Goal: Task Accomplishment & Management: Complete application form

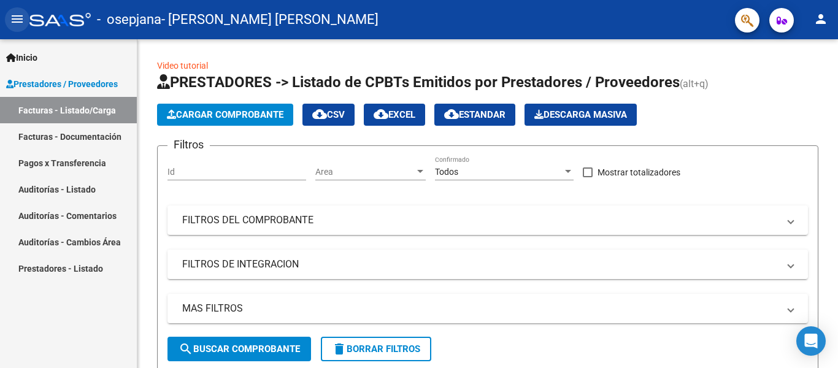
click at [18, 15] on mat-icon "menu" at bounding box center [17, 19] width 15 height 15
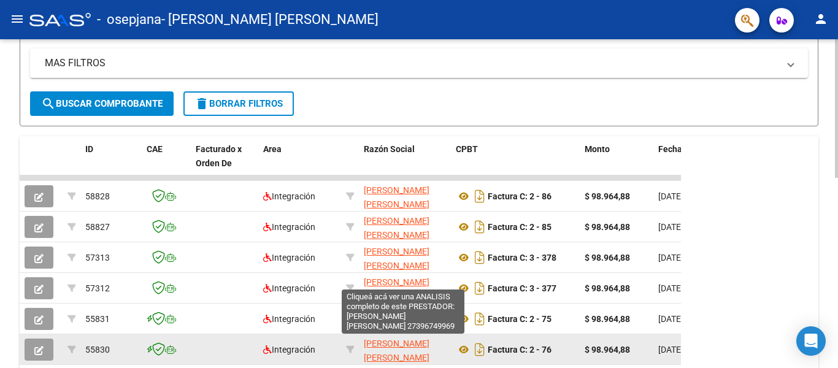
scroll to position [2, 0]
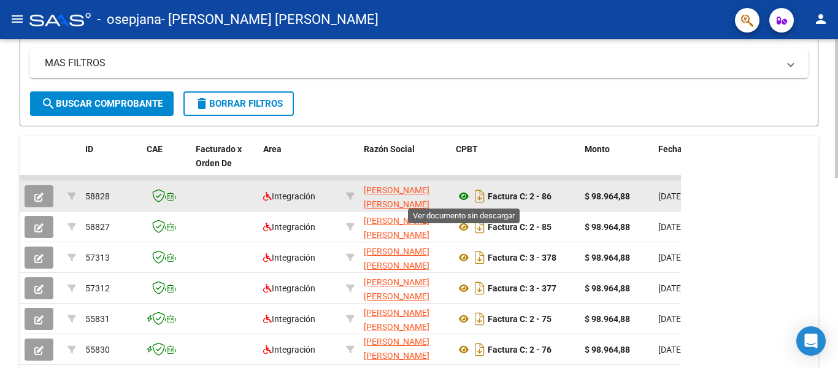
click at [461, 192] on icon at bounding box center [464, 196] width 16 height 15
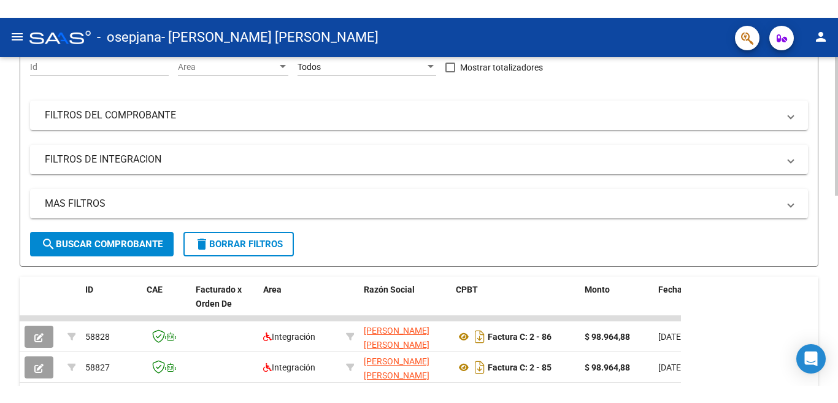
scroll to position [0, 0]
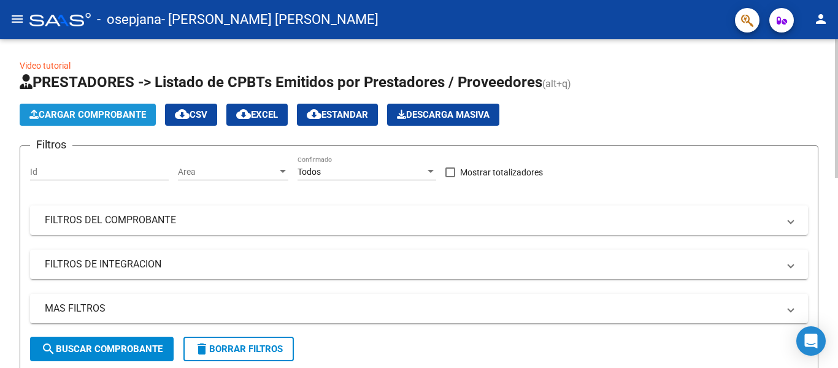
click at [107, 107] on button "Cargar Comprobante" at bounding box center [88, 115] width 136 height 22
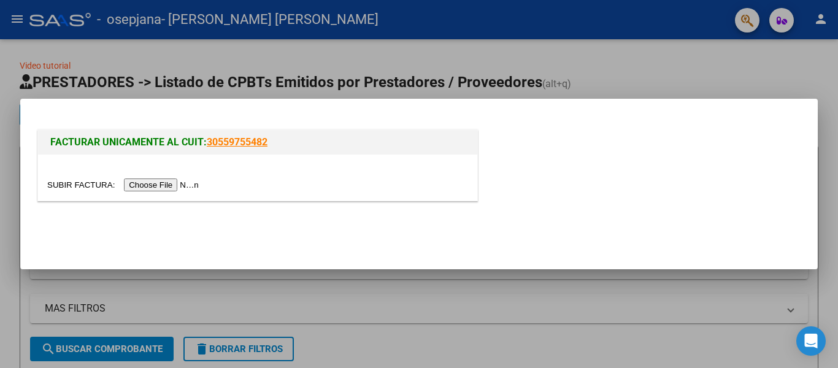
click at [158, 185] on input "file" at bounding box center [124, 184] width 155 height 13
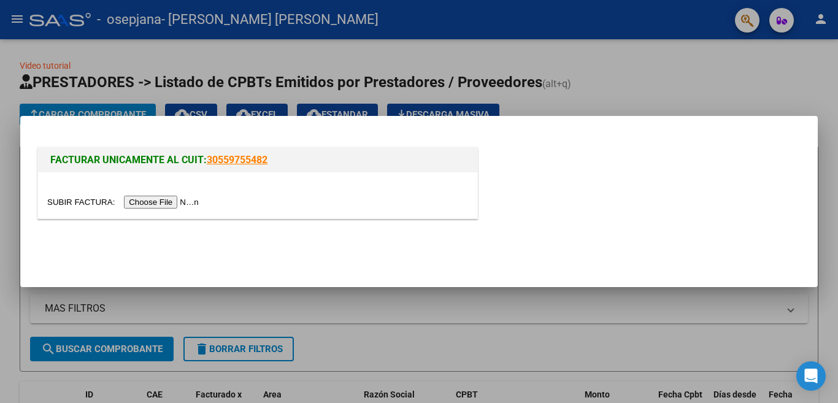
click at [181, 202] on input "file" at bounding box center [124, 202] width 155 height 13
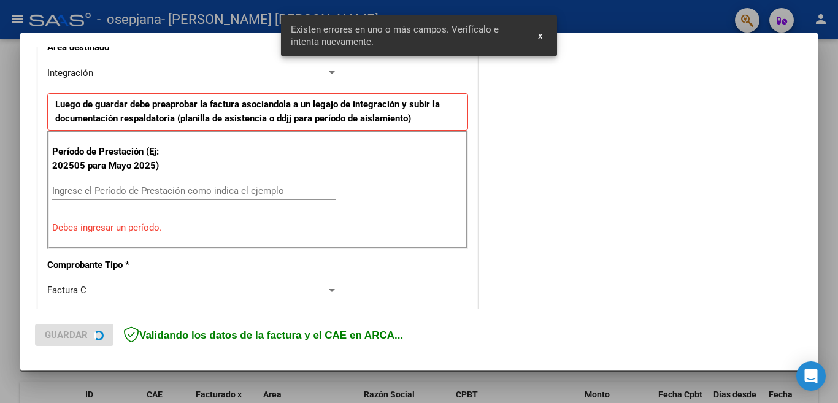
scroll to position [296, 0]
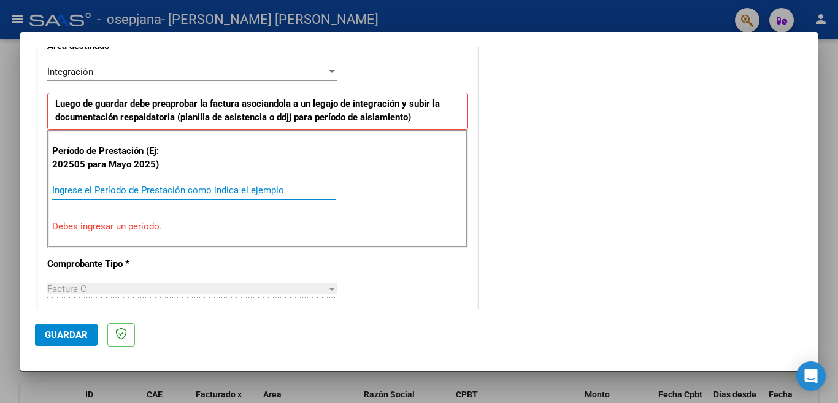
click at [218, 189] on input "Ingrese el Período de Prestación como indica el ejemplo" at bounding box center [193, 190] width 283 height 11
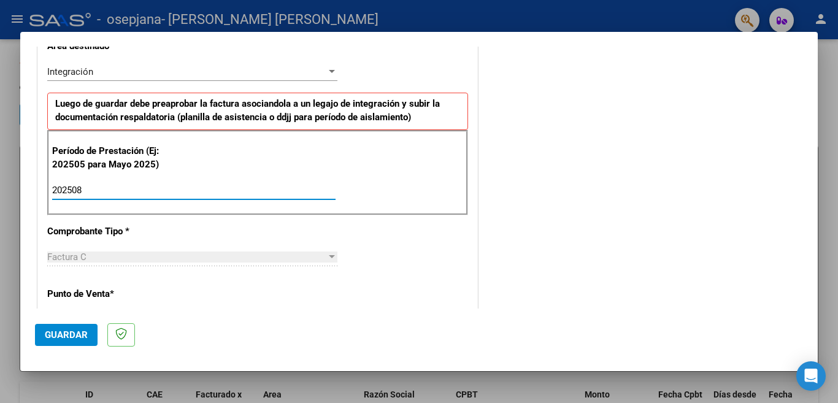
type input "202508"
click at [204, 237] on div "CUIT * 27-39674996-9 Ingresar CUIT ANALISIS PRESTADOR [PERSON_NAME] [PERSON_NAM…" at bounding box center [257, 365] width 439 height 923
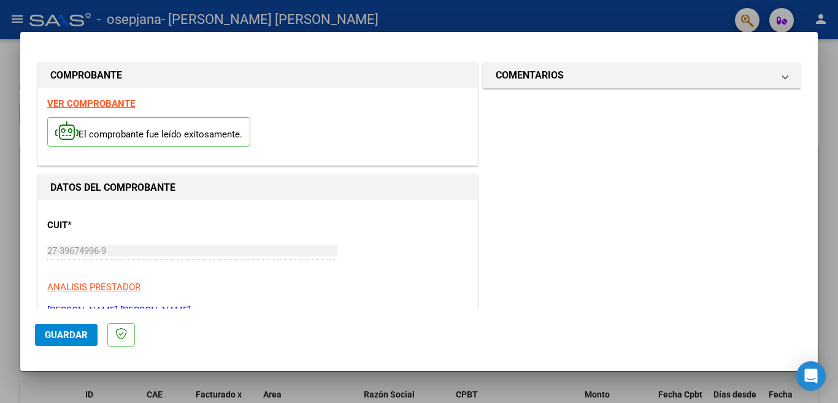
scroll to position [123, 0]
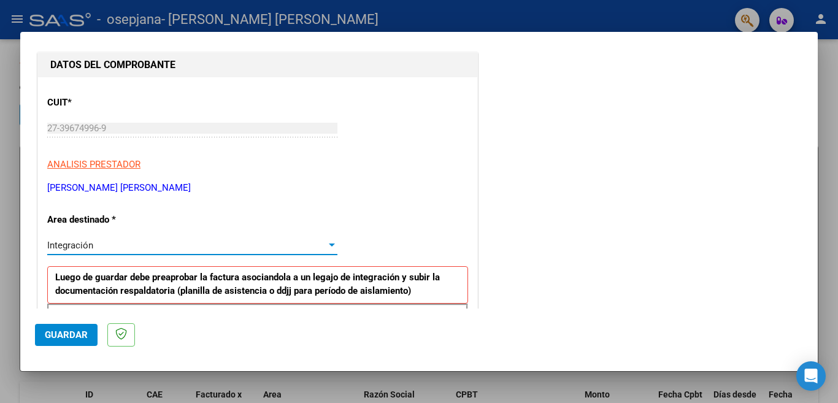
click at [207, 245] on div "Integración" at bounding box center [186, 245] width 279 height 11
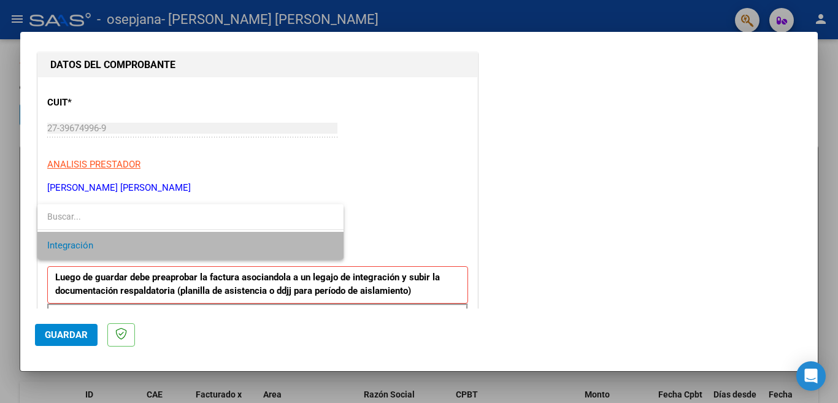
click at [207, 245] on span "Integración" at bounding box center [190, 246] width 286 height 28
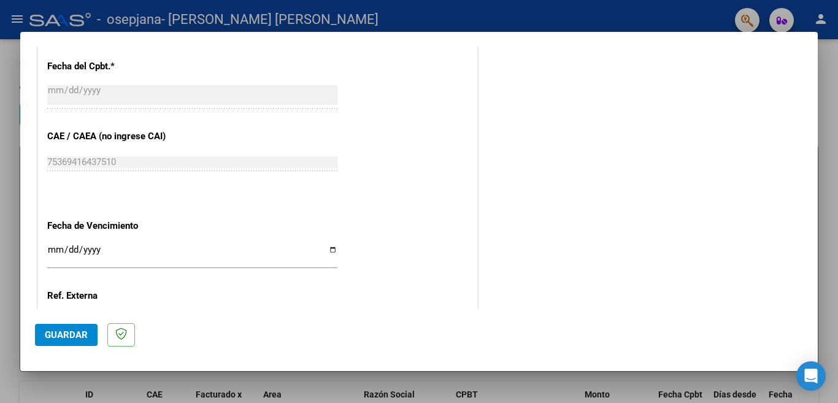
scroll to position [736, 0]
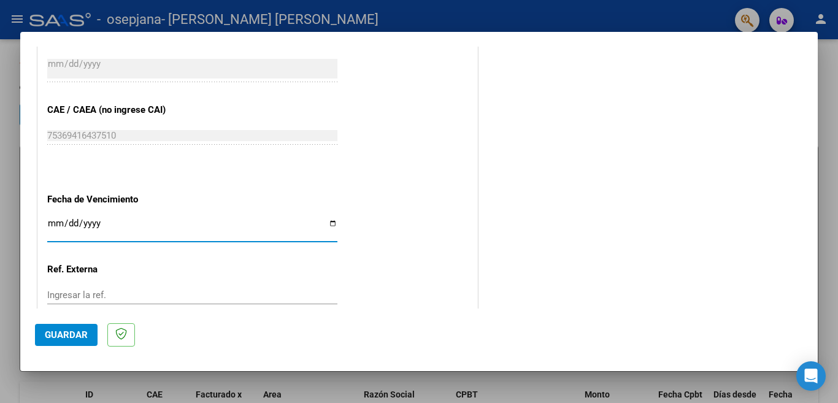
click at [326, 218] on input "Ingresar la fecha" at bounding box center [192, 228] width 290 height 20
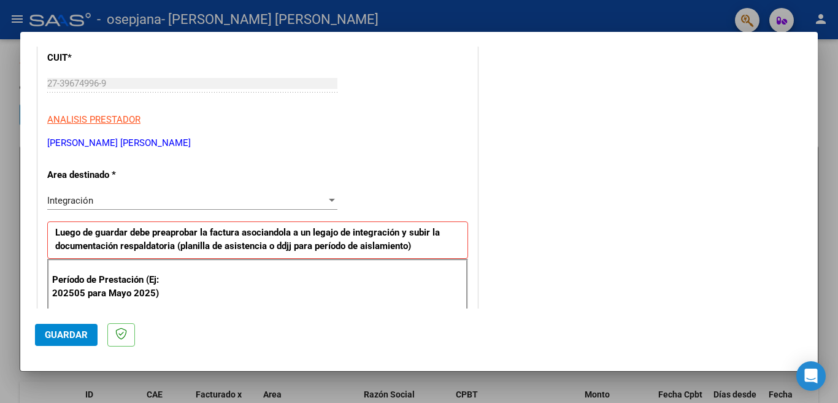
scroll to position [123, 0]
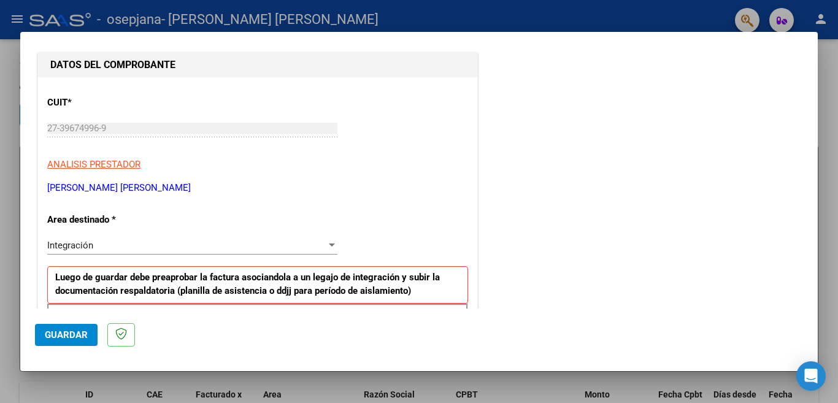
click at [174, 253] on div "Integración Seleccionar Area" at bounding box center [192, 245] width 290 height 18
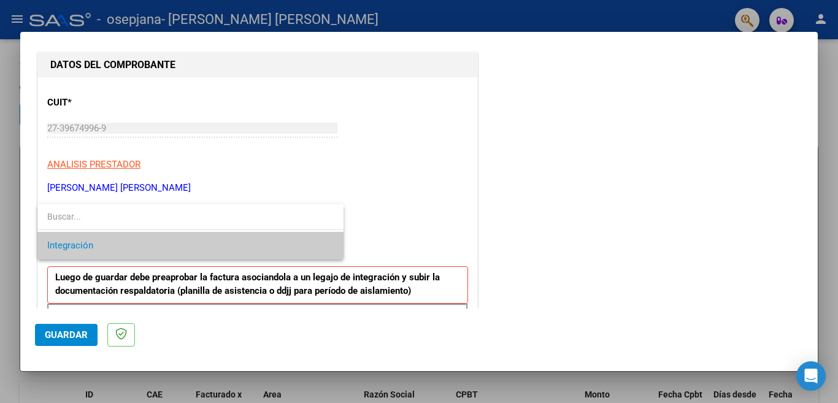
click at [174, 253] on span "Integración" at bounding box center [190, 246] width 286 height 28
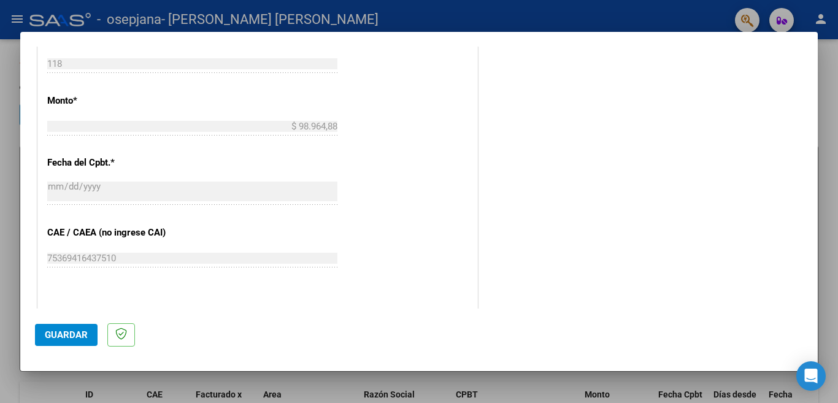
scroll to position [736, 0]
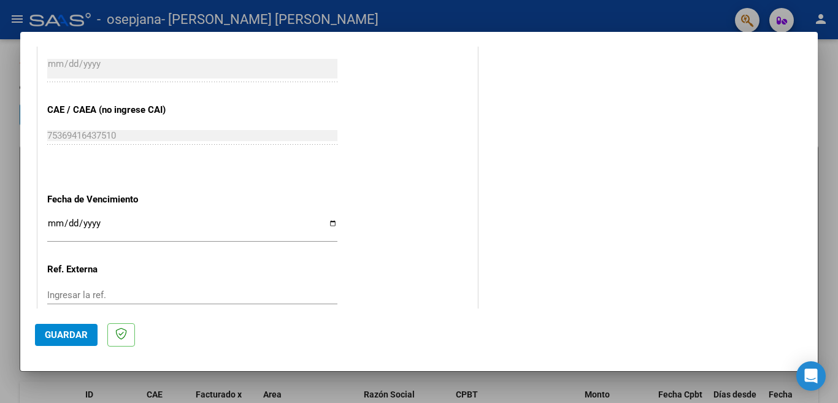
click at [329, 218] on input "Ingresar la fecha" at bounding box center [192, 228] width 290 height 20
click at [330, 218] on input "Ingresar la fecha" at bounding box center [192, 228] width 290 height 20
type input "[DATE]"
click at [122, 289] on input "Ingresar la ref." at bounding box center [192, 294] width 290 height 11
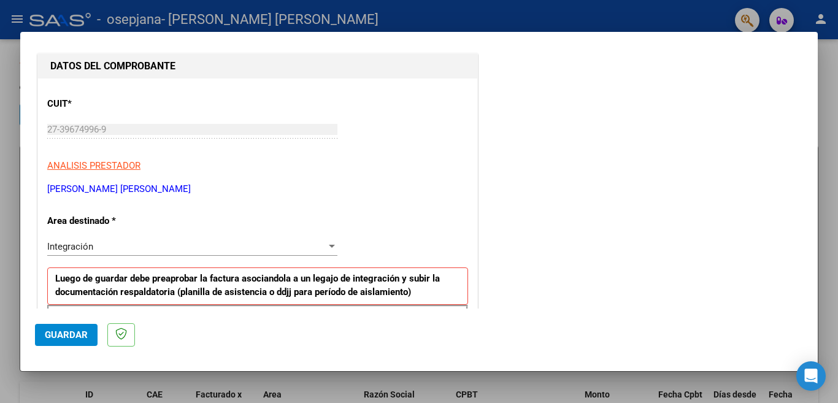
scroll to position [141, 0]
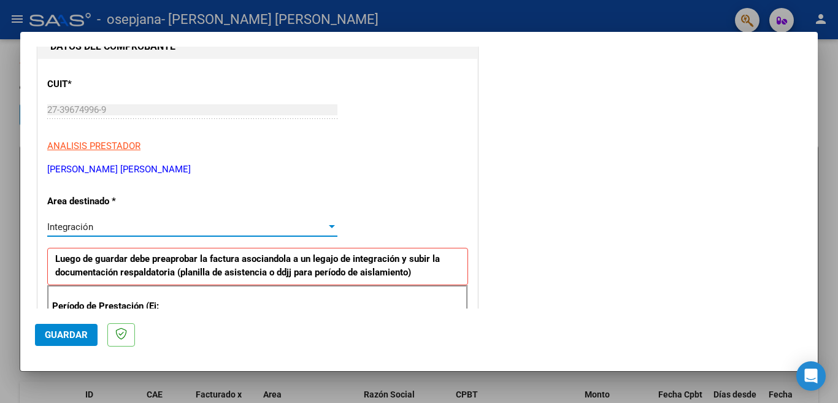
click at [234, 227] on div "Integración" at bounding box center [186, 226] width 279 height 11
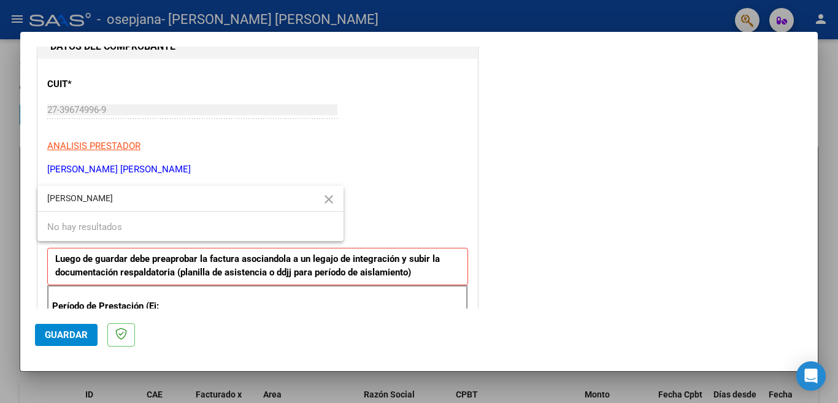
type input "[PERSON_NAME]"
click at [397, 180] on div at bounding box center [419, 201] width 838 height 403
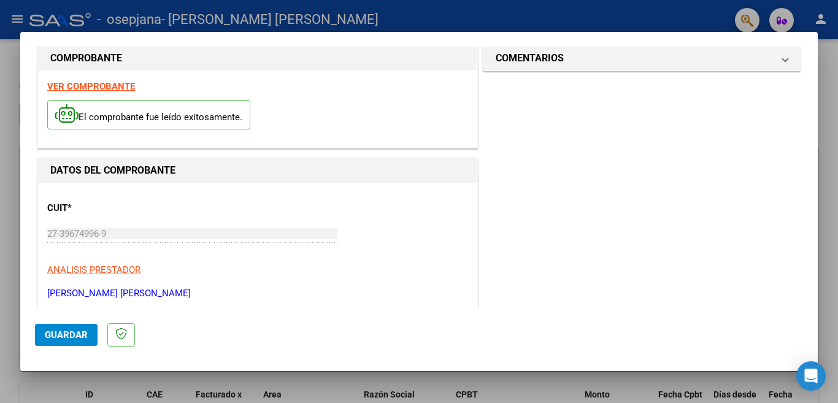
scroll to position [0, 0]
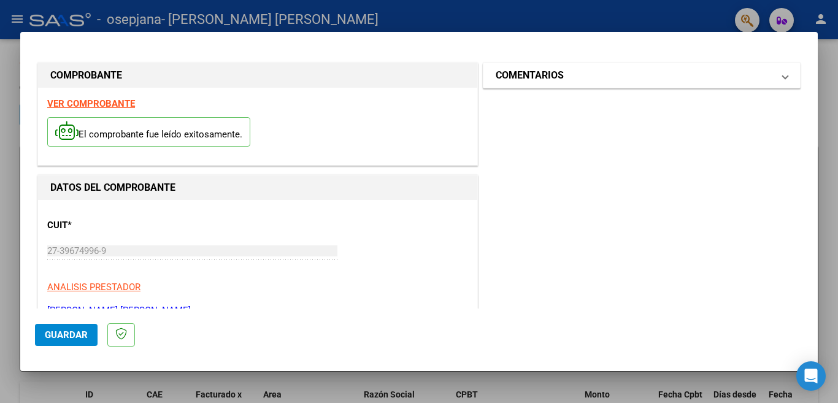
click at [768, 77] on span "COMENTARIOS" at bounding box center [638, 75] width 287 height 15
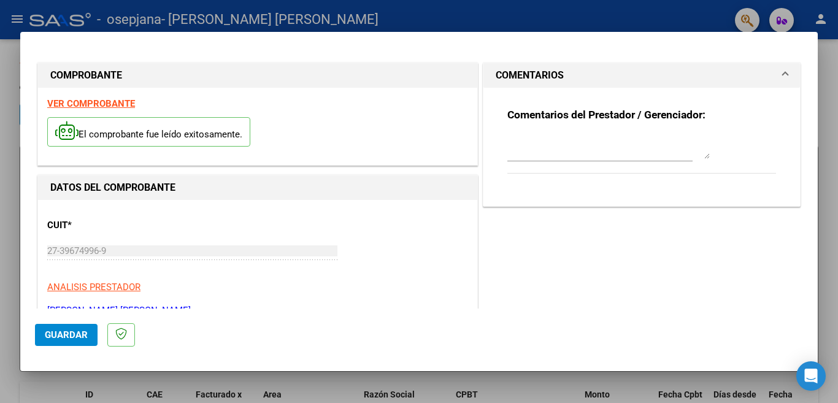
click at [93, 101] on strong "VER COMPROBANTE" at bounding box center [91, 103] width 88 height 11
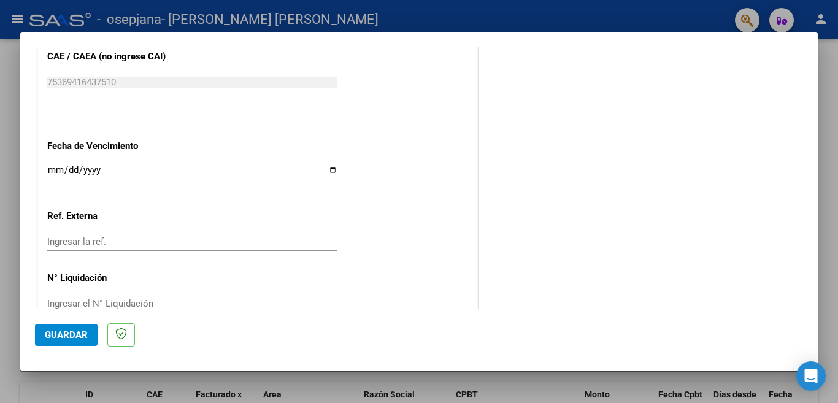
scroll to position [802, 0]
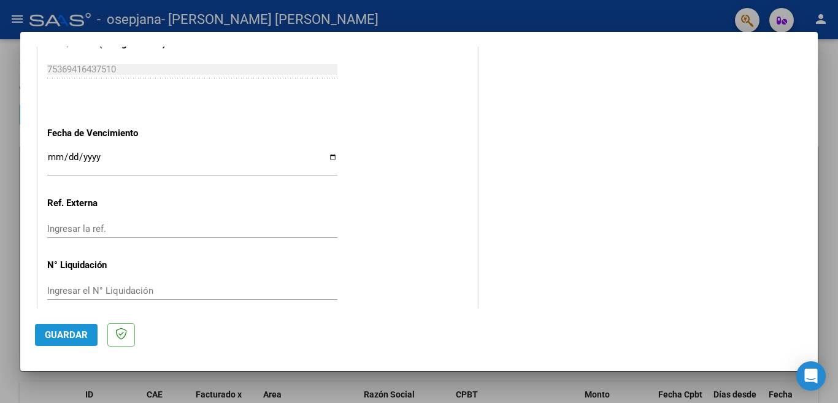
click at [59, 338] on span "Guardar" at bounding box center [66, 334] width 43 height 11
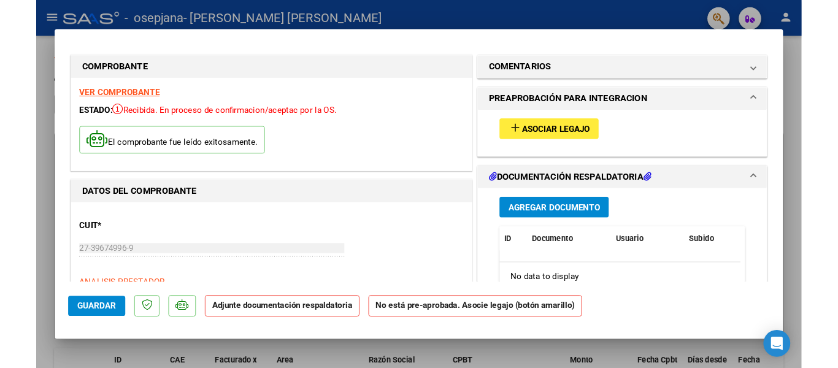
scroll to position [0, 0]
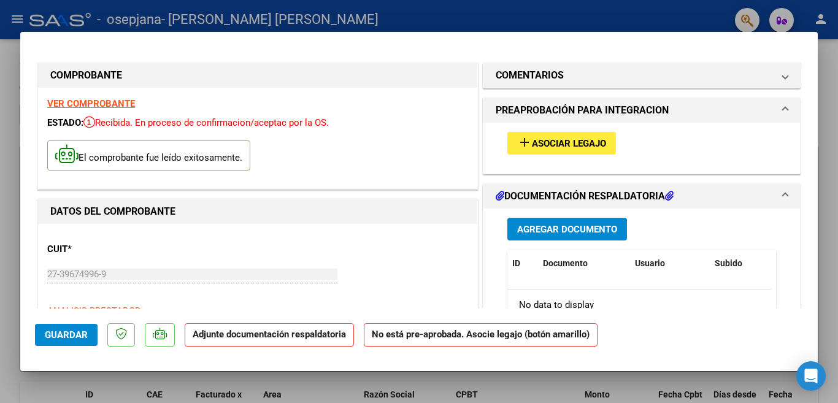
click at [539, 232] on span "Agregar Documento" at bounding box center [567, 229] width 100 height 11
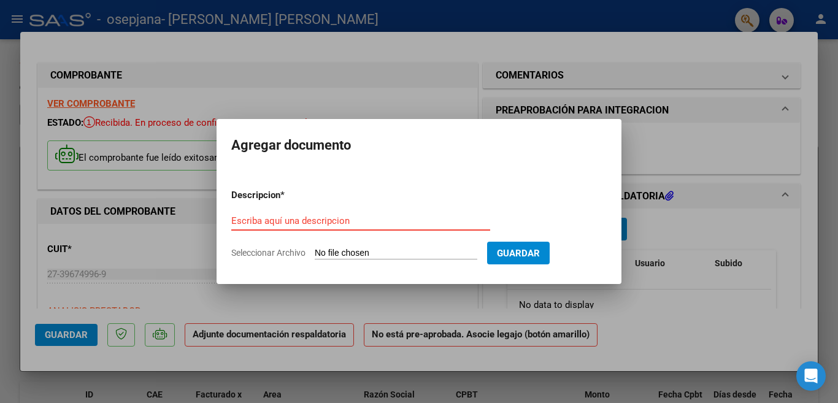
click at [346, 224] on input "Escriba aquí una descripcion" at bounding box center [360, 220] width 259 height 11
click at [426, 250] on input "Seleccionar Archivo" at bounding box center [396, 254] width 162 height 12
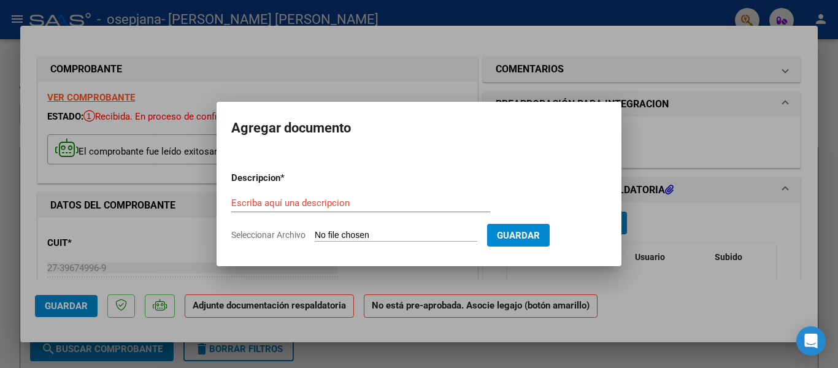
type input "C:\fakepath\CamScanner [DATE] 23.39.pdf"
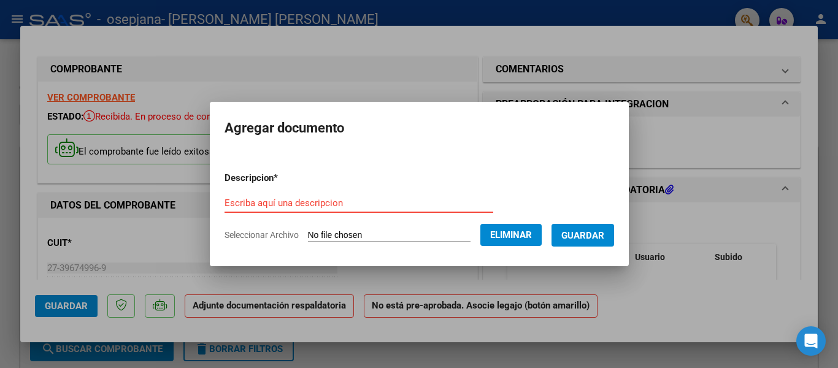
click at [340, 199] on input "Escriba aquí una descripcion" at bounding box center [358, 202] width 269 height 11
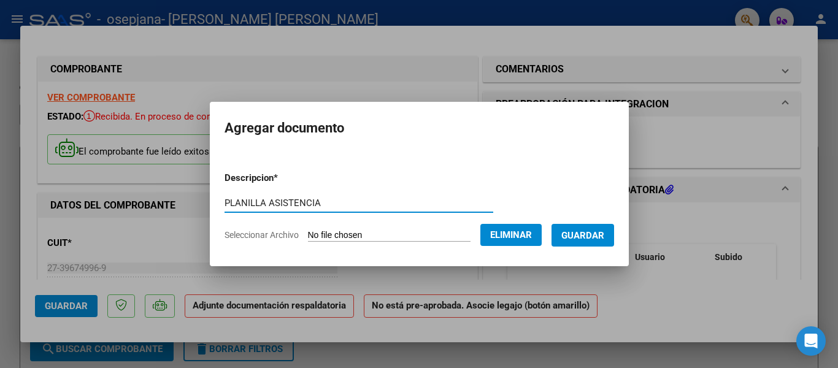
type input "PLANILLA ASISTENCIA"
click at [596, 233] on span "Guardar" at bounding box center [582, 235] width 43 height 11
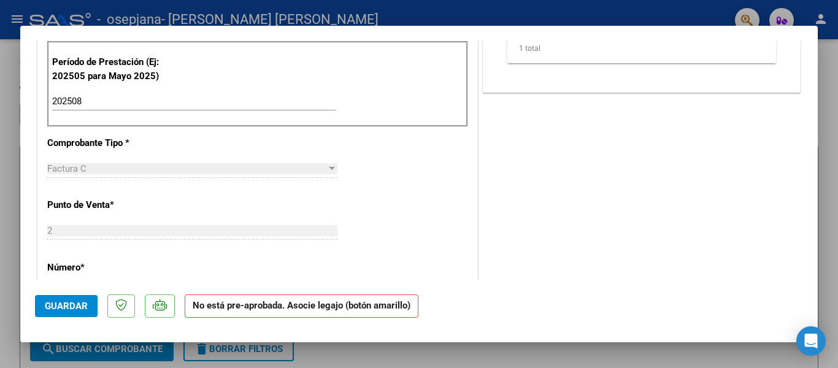
scroll to position [491, 0]
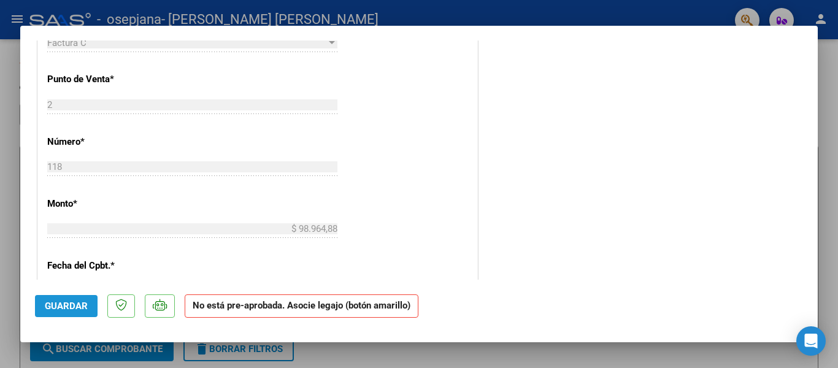
click at [50, 307] on span "Guardar" at bounding box center [66, 305] width 43 height 11
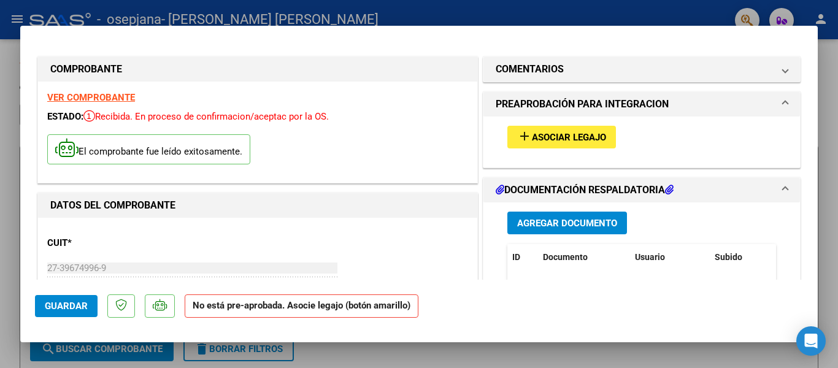
scroll to position [123, 0]
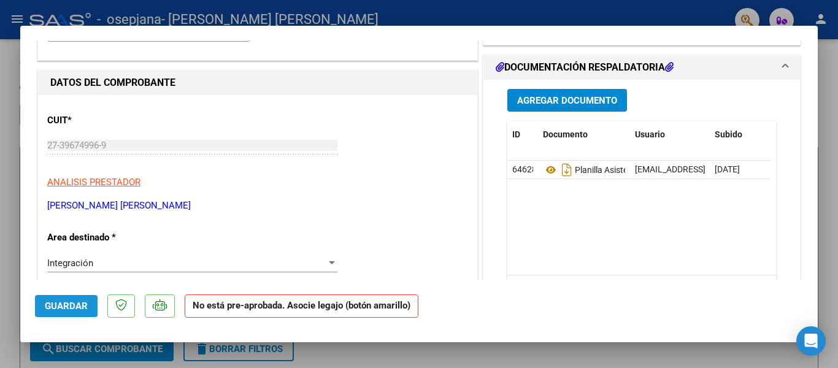
click at [67, 298] on button "Guardar" at bounding box center [66, 306] width 63 height 22
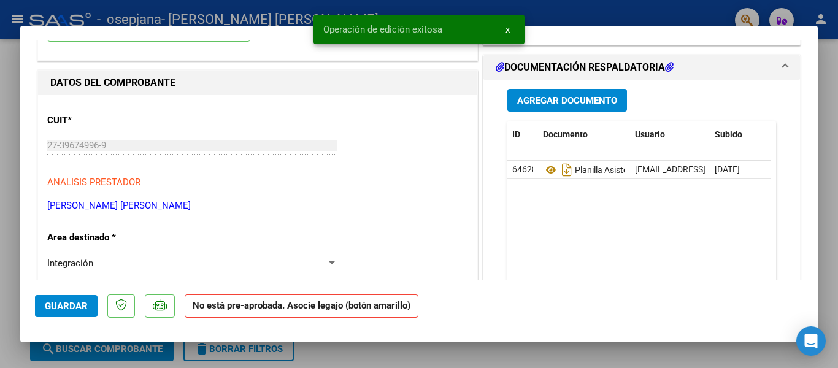
click at [12, 300] on div at bounding box center [419, 184] width 838 height 368
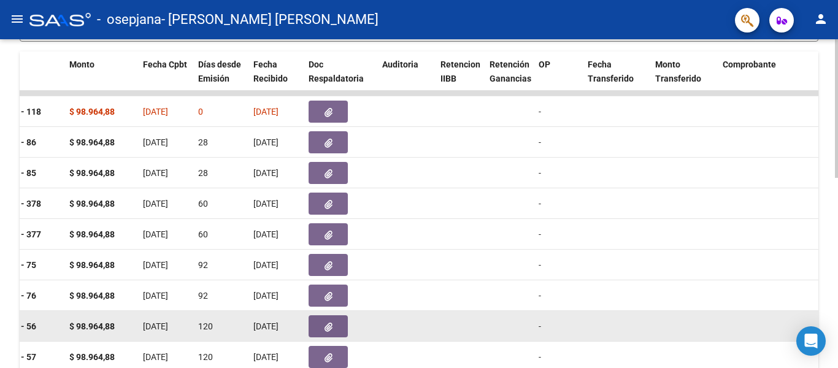
scroll to position [449, 0]
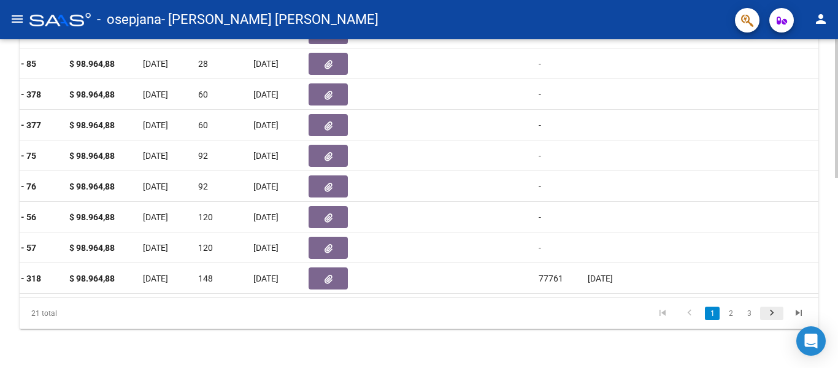
click at [768, 316] on icon "go to next page" at bounding box center [771, 314] width 16 height 15
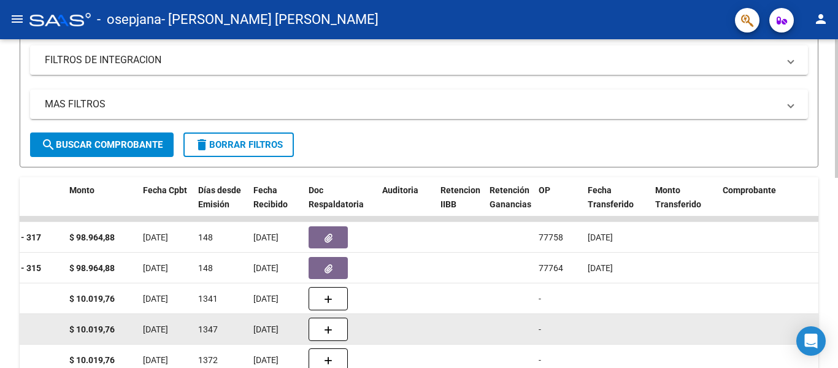
scroll to position [327, 0]
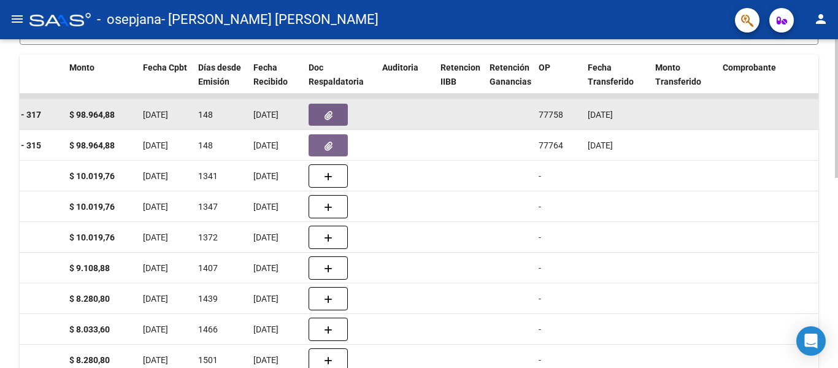
click at [605, 119] on span "[DATE]" at bounding box center [599, 115] width 25 height 10
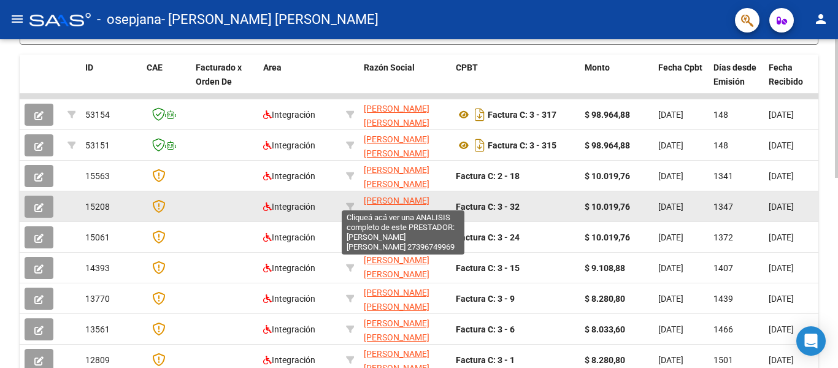
scroll to position [2, 0]
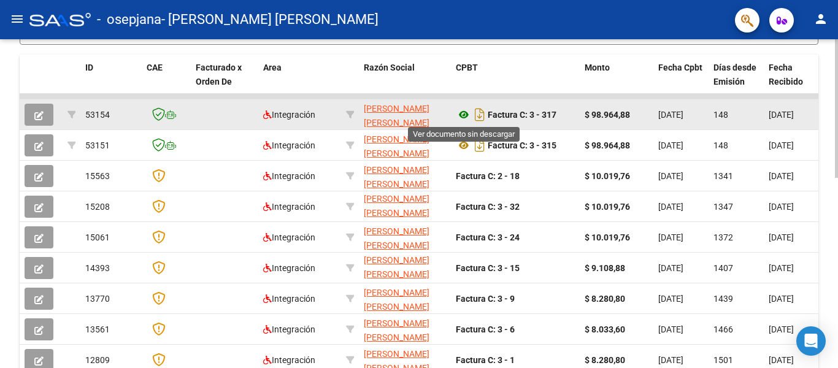
click at [460, 117] on icon at bounding box center [464, 114] width 16 height 15
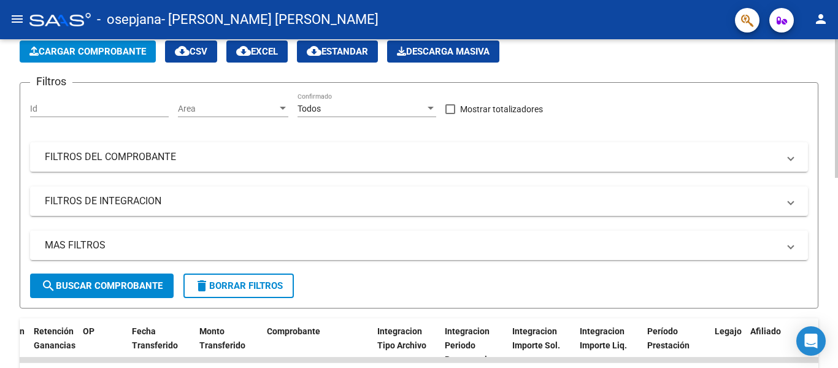
scroll to position [449, 0]
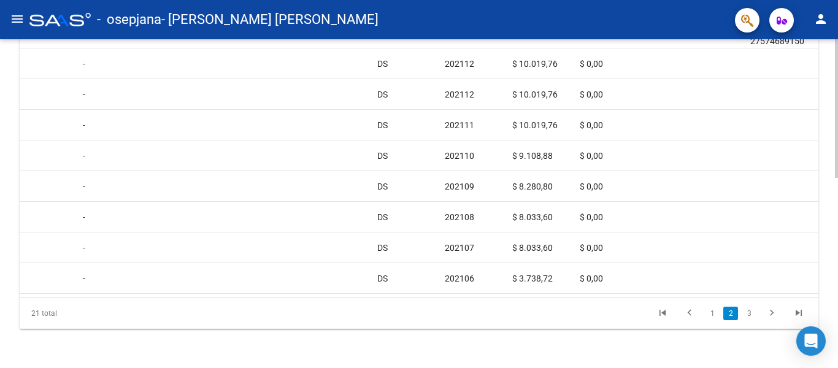
click at [690, 306] on li at bounding box center [689, 313] width 27 height 21
click at [692, 318] on icon "go to previous page" at bounding box center [689, 314] width 16 height 15
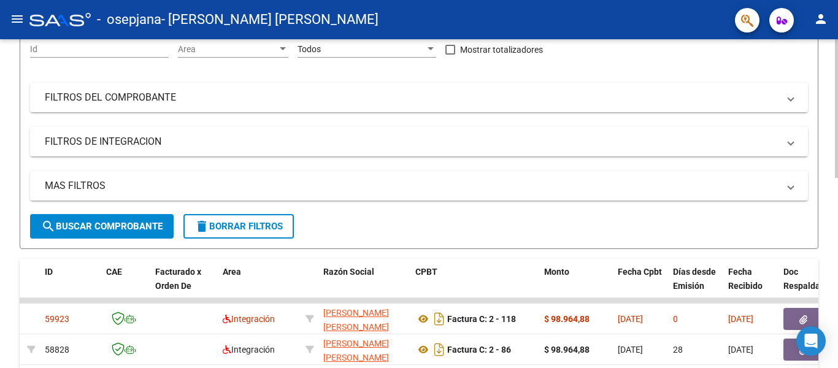
scroll to position [0, 0]
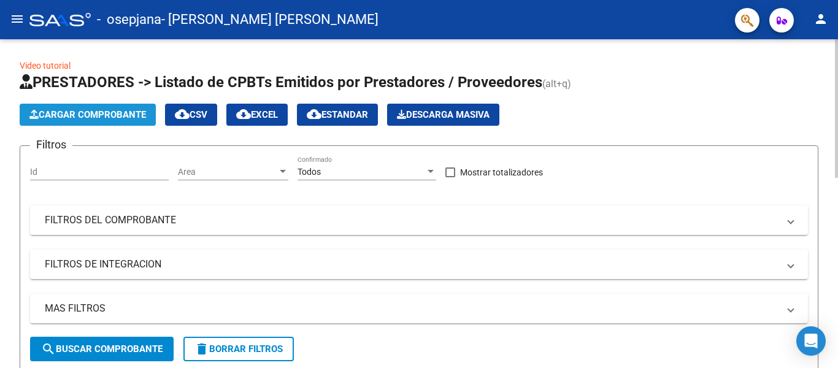
click at [136, 116] on span "Cargar Comprobante" at bounding box center [87, 114] width 116 height 11
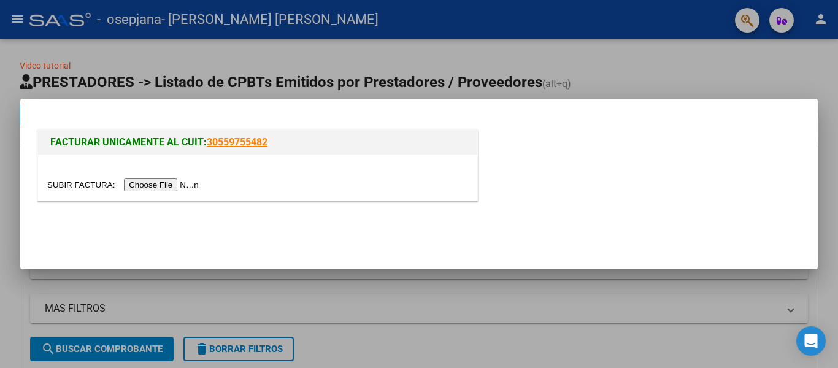
click at [141, 186] on input "file" at bounding box center [124, 184] width 155 height 13
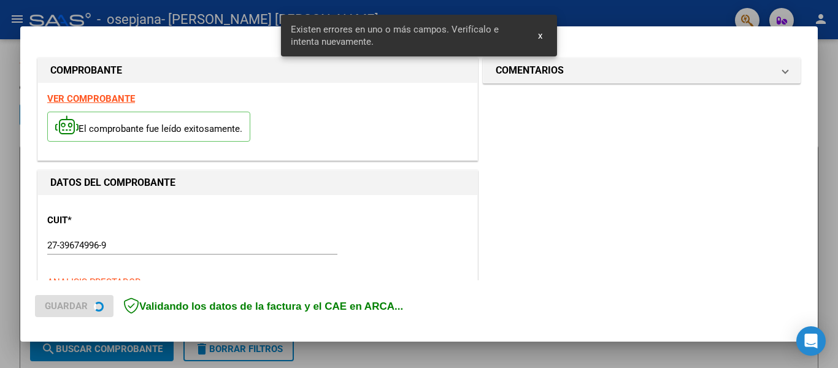
scroll to position [284, 0]
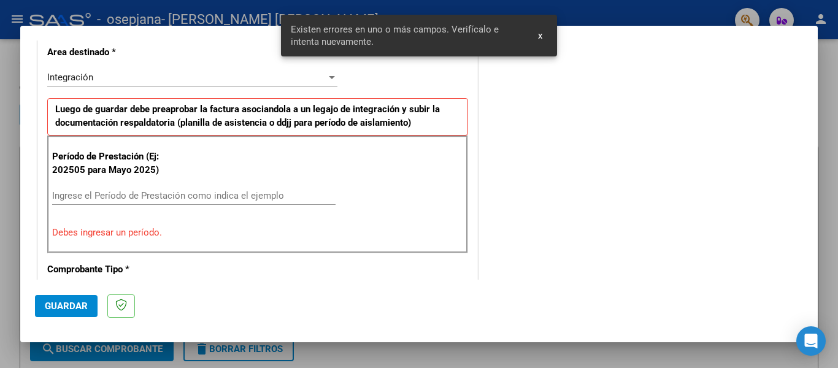
click at [145, 194] on input "Ingrese el Período de Prestación como indica el ejemplo" at bounding box center [193, 195] width 283 height 11
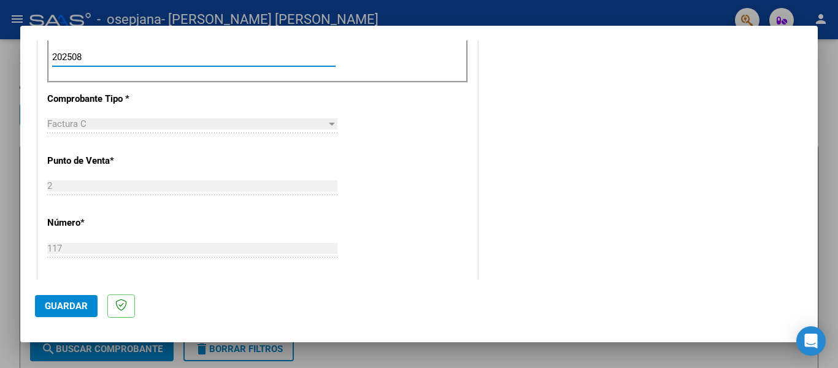
scroll to position [407, 0]
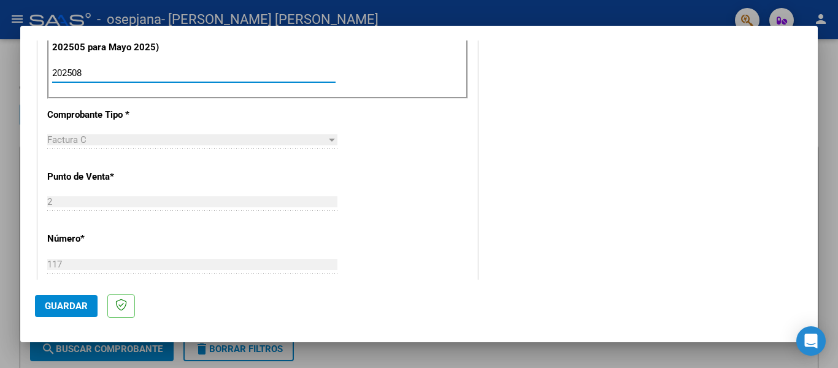
type input "202508"
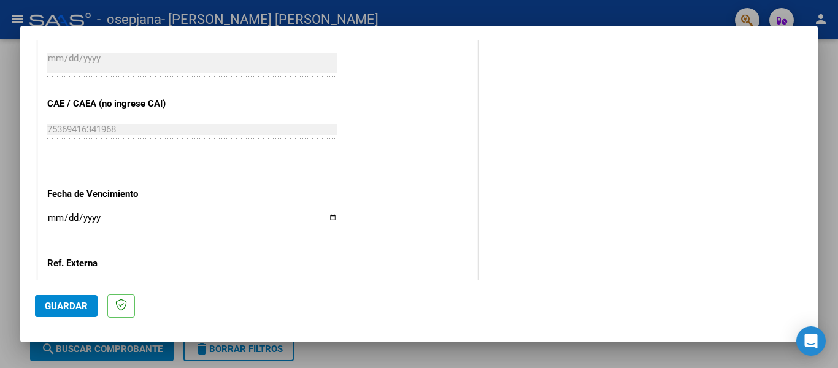
scroll to position [825, 0]
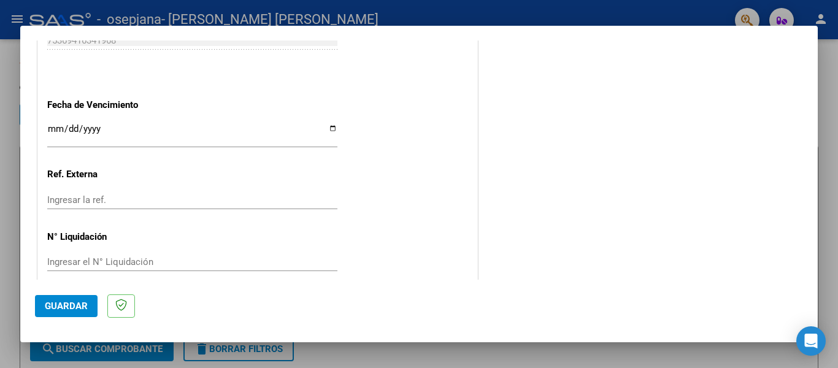
click at [329, 124] on input "Ingresar la fecha" at bounding box center [192, 134] width 290 height 20
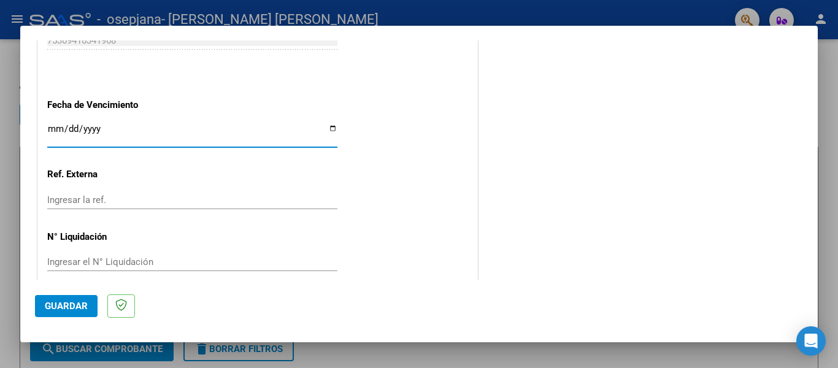
click at [329, 124] on input "Ingresar la fecha" at bounding box center [192, 134] width 290 height 20
type input "[DATE]"
click at [72, 300] on span "Guardar" at bounding box center [66, 305] width 43 height 11
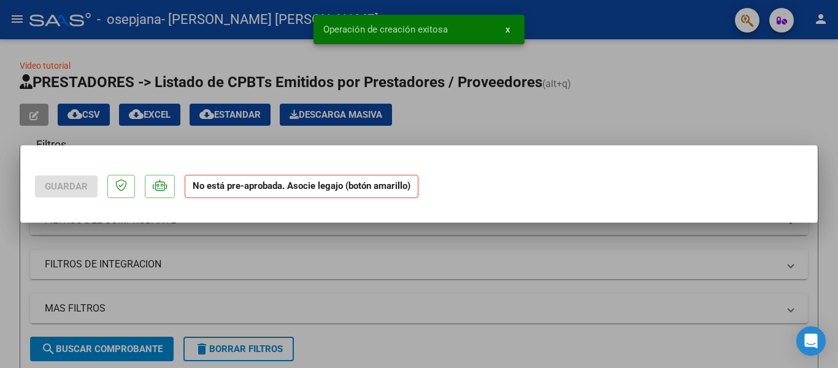
scroll to position [0, 0]
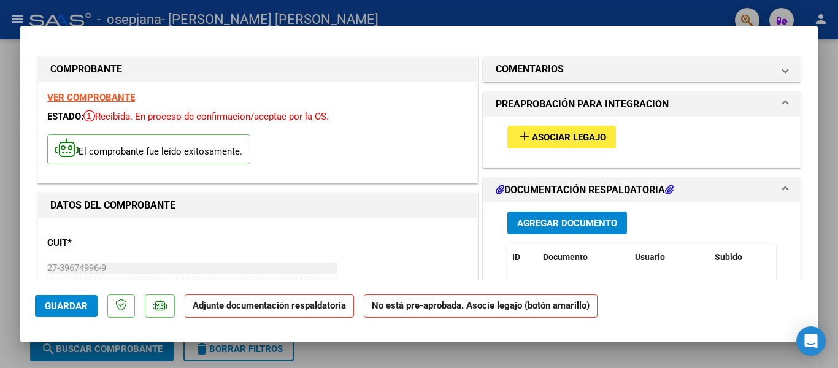
click at [555, 224] on span "Agregar Documento" at bounding box center [567, 223] width 100 height 11
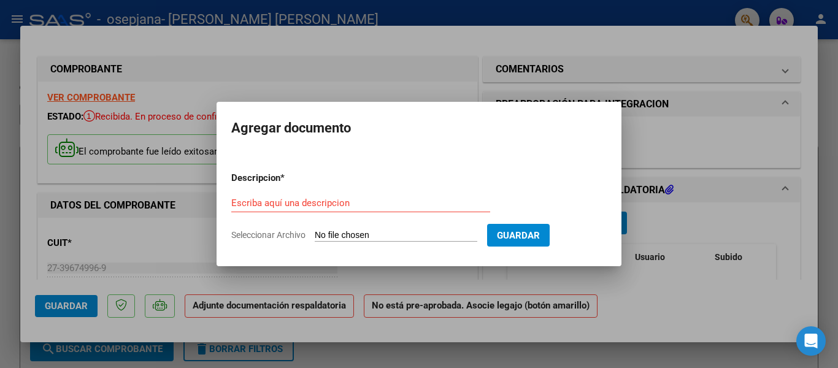
click at [357, 233] on input "Seleccionar Archivo" at bounding box center [396, 236] width 162 height 12
type input "C:\fakepath\CamScanner [DATE] 23.37.pdf"
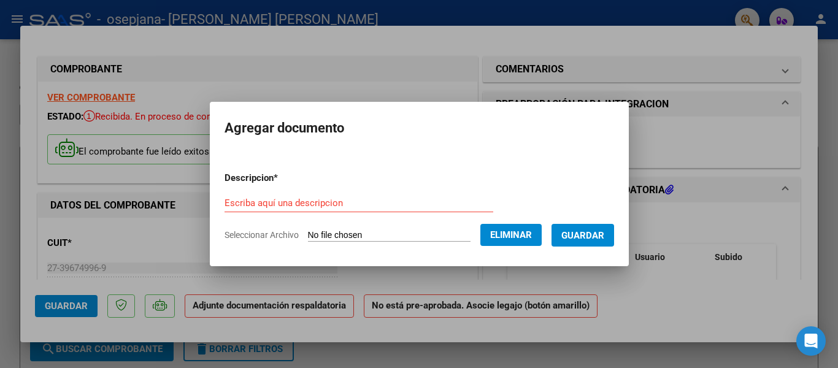
click at [381, 205] on input "Escriba aquí una descripcion" at bounding box center [358, 202] width 269 height 11
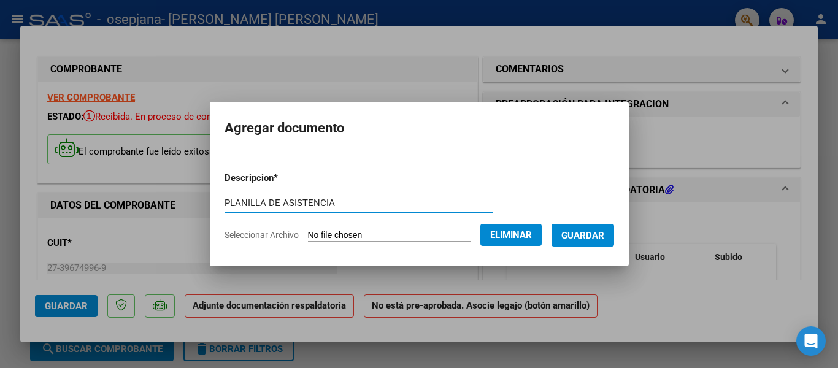
type input "PLANILLA DE ASISTENCIA"
click at [584, 238] on span "Guardar" at bounding box center [582, 235] width 43 height 11
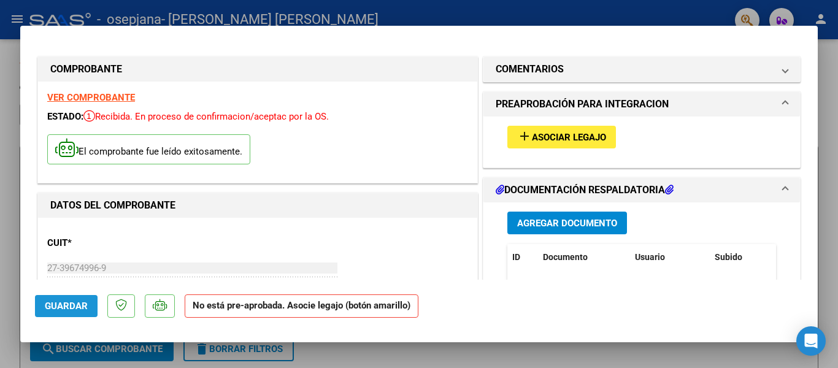
click at [44, 311] on button "Guardar" at bounding box center [66, 306] width 63 height 22
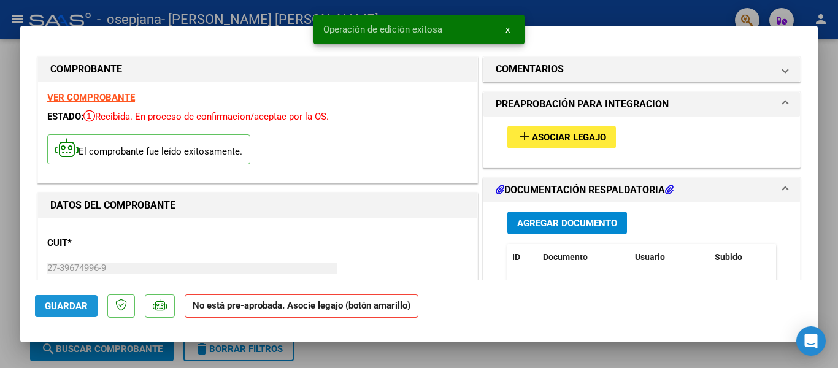
click at [53, 305] on span "Guardar" at bounding box center [66, 305] width 43 height 11
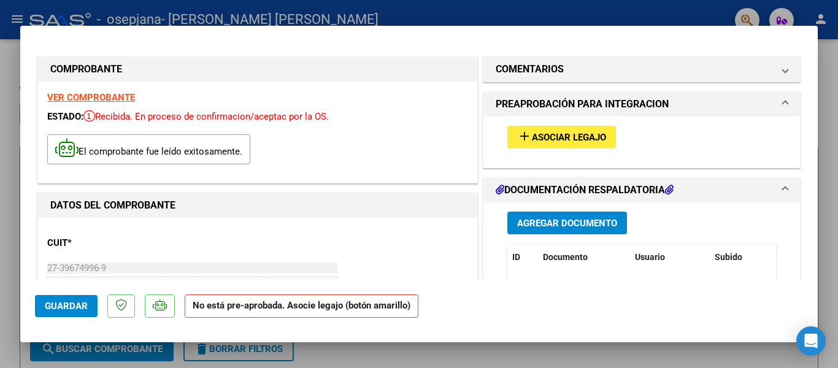
click at [646, 351] on div at bounding box center [419, 184] width 838 height 368
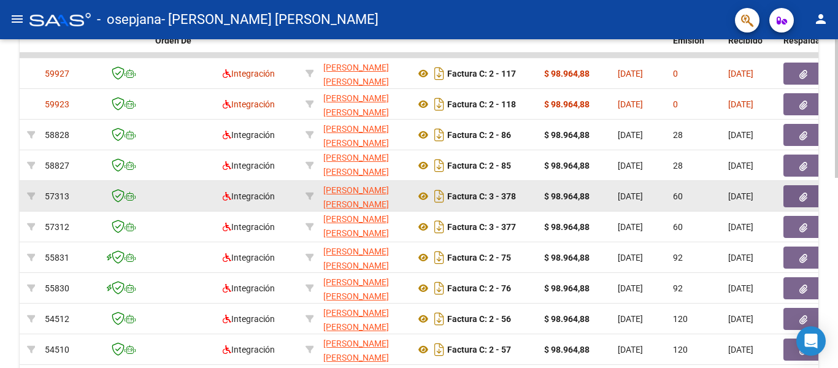
scroll to position [245, 0]
